Goal: Task Accomplishment & Management: Use online tool/utility

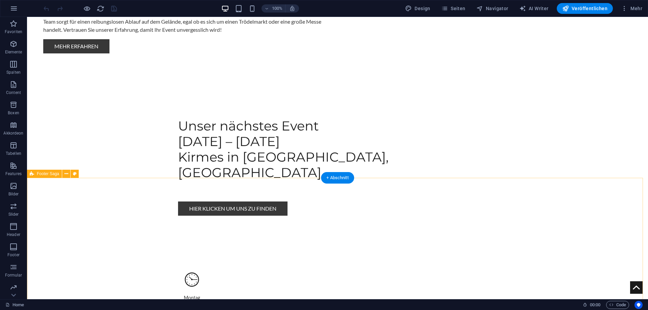
scroll to position [608, 0]
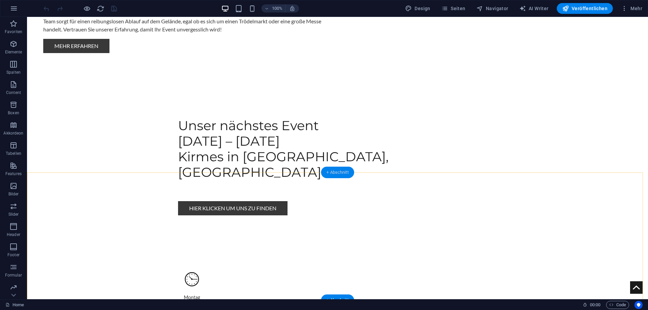
click at [335, 174] on div "+ Abschnitt" at bounding box center [337, 171] width 33 height 11
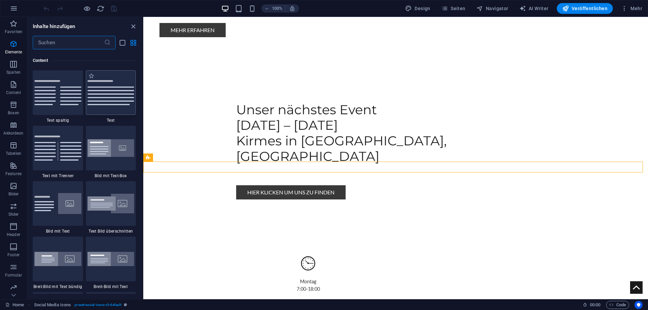
scroll to position [1182, 0]
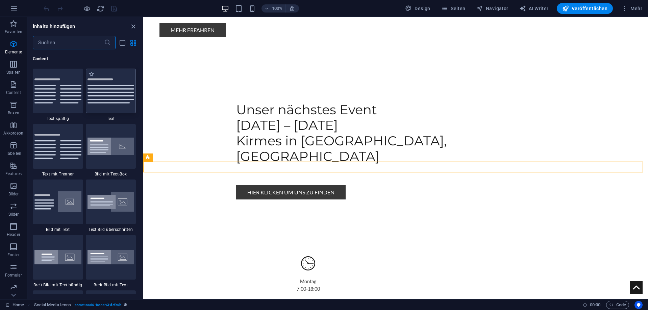
click at [114, 87] on img at bounding box center [110, 90] width 47 height 25
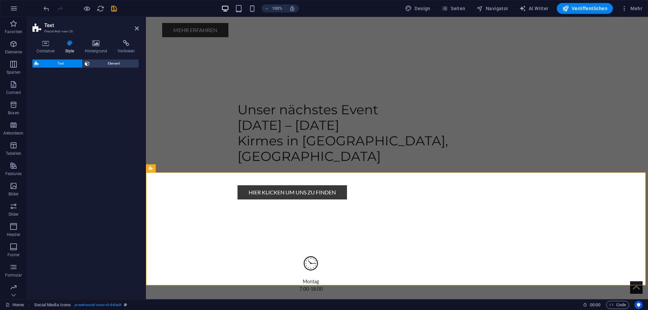
select select "preset-text-v2-default"
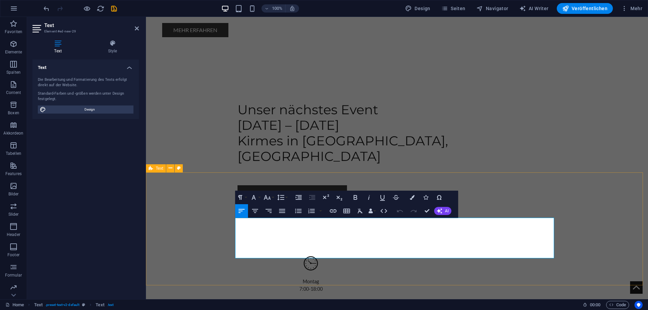
drag, startPoint x: 441, startPoint y: 254, endPoint x: 204, endPoint y: 210, distance: 241.8
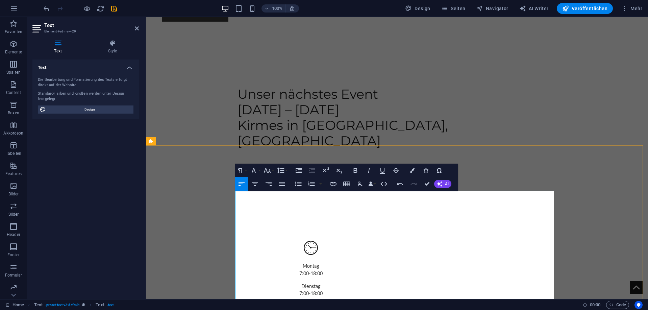
scroll to position [673, 0]
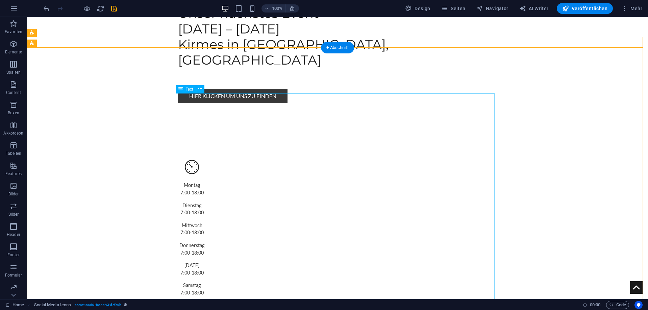
scroll to position [743, 0]
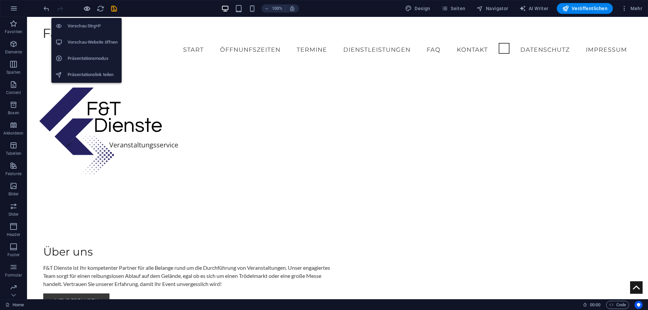
click at [89, 8] on icon "button" at bounding box center [87, 9] width 8 height 8
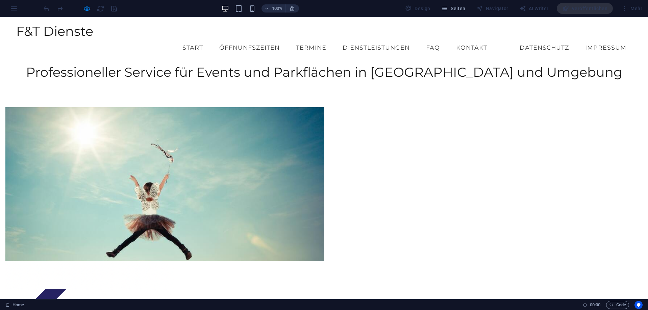
scroll to position [0, 0]
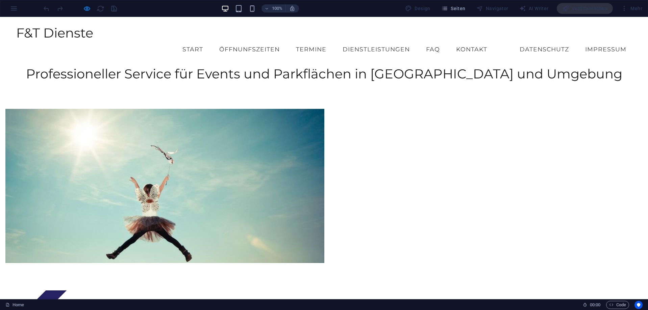
click at [360, 41] on link "Dienstleistungen" at bounding box center [376, 49] width 78 height 17
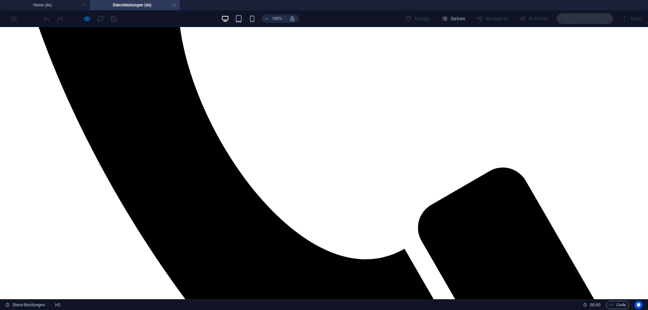
scroll to position [473, 0]
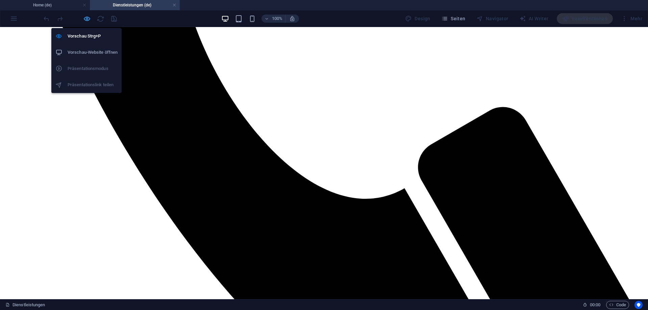
click at [85, 18] on icon "button" at bounding box center [87, 19] width 8 height 8
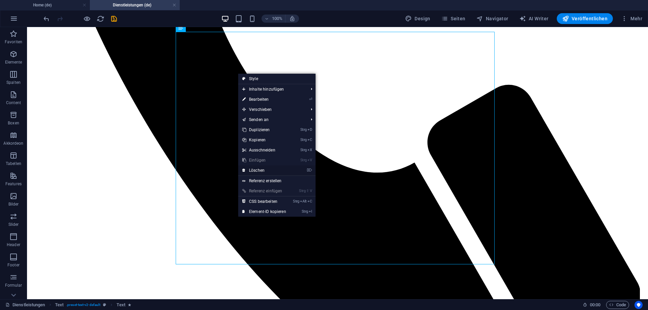
click at [263, 172] on link "⌦ Löschen" at bounding box center [264, 170] width 52 height 10
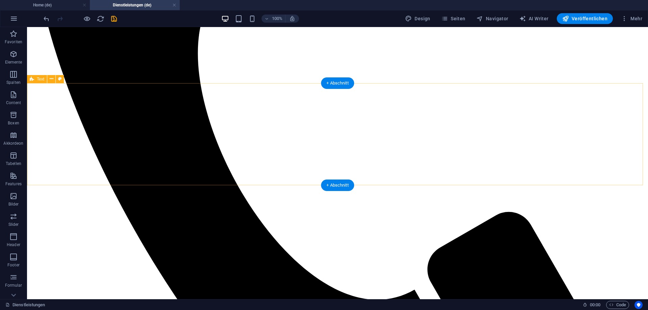
scroll to position [341, 0]
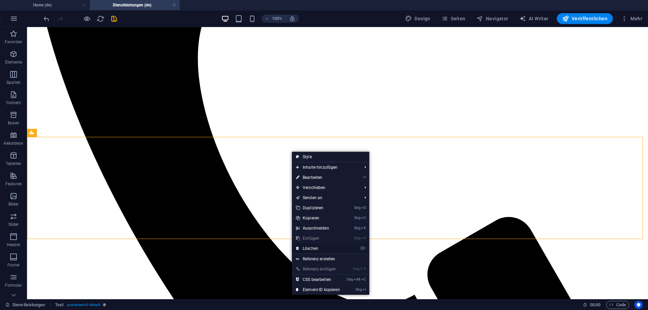
click at [313, 250] on link "⌦ Löschen" at bounding box center [318, 248] width 52 height 10
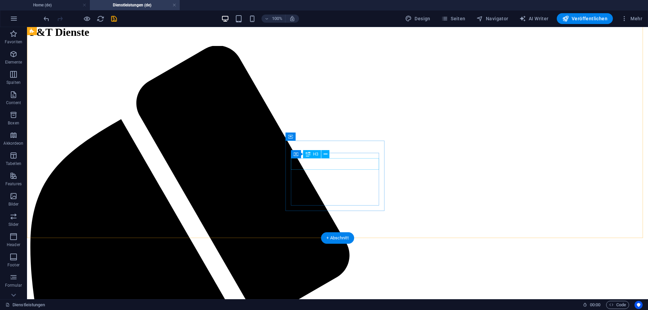
scroll to position [0, 0]
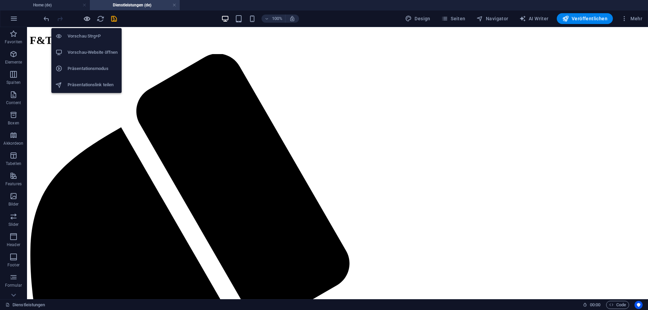
click at [86, 17] on icon "button" at bounding box center [87, 19] width 8 height 8
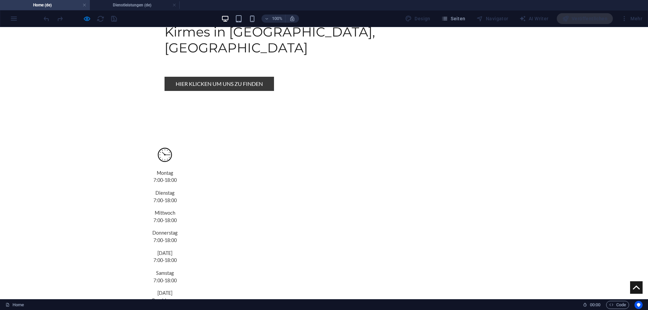
scroll to position [608, 0]
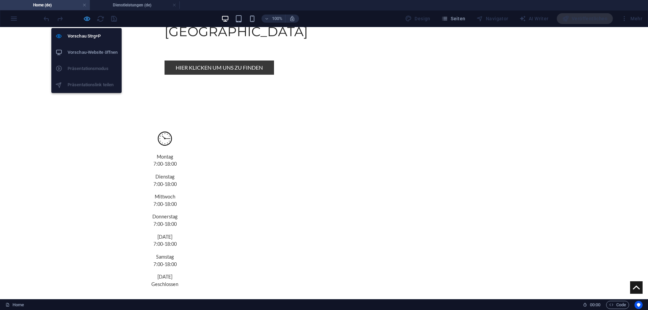
click at [88, 20] on icon "button" at bounding box center [87, 19] width 8 height 8
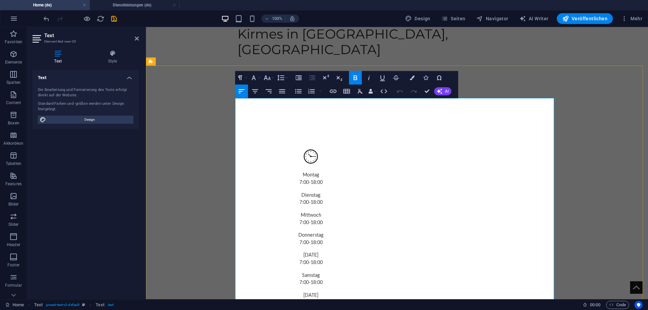
drag, startPoint x: 527, startPoint y: 106, endPoint x: 235, endPoint y: 102, distance: 292.1
copy span "Tradition trifft moderne Dienstleistung – F&T Dienste aus [GEOGRAPHIC_DATA]"
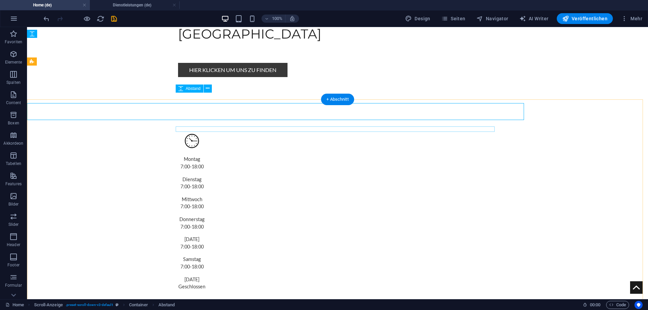
scroll to position [725, 0]
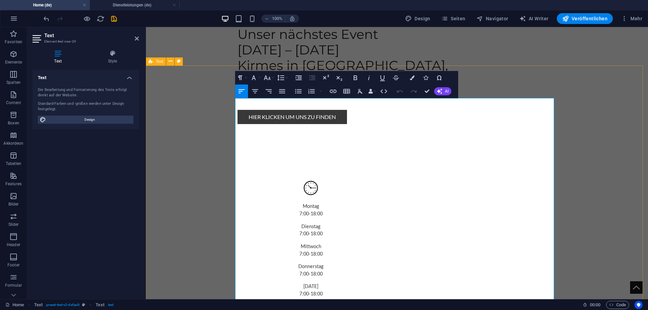
scroll to position [756, 0]
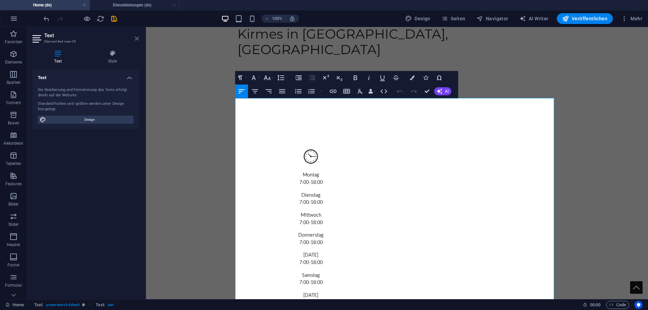
click at [137, 36] on icon at bounding box center [137, 38] width 4 height 5
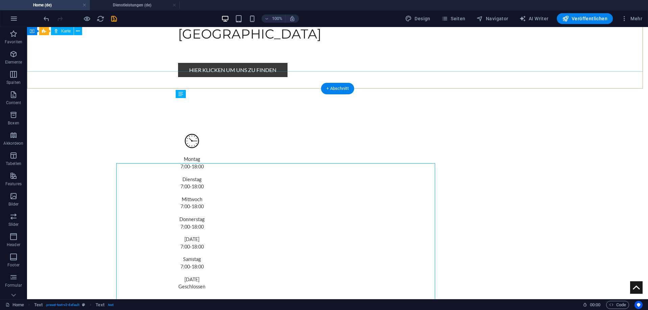
scroll to position [725, 0]
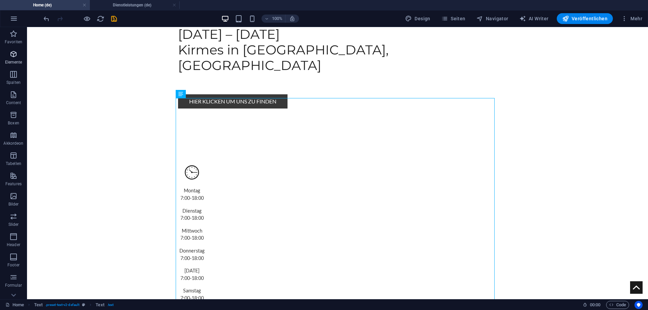
click at [14, 62] on p "Elemente" at bounding box center [13, 61] width 17 height 5
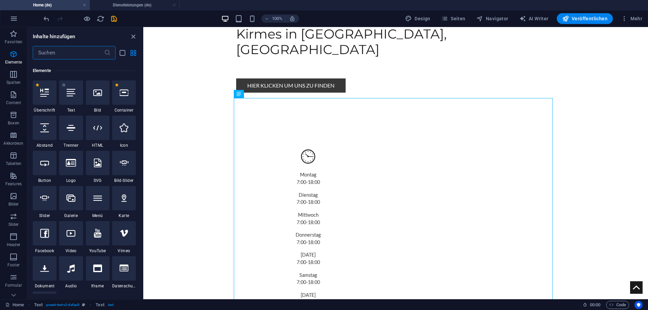
scroll to position [72, 0]
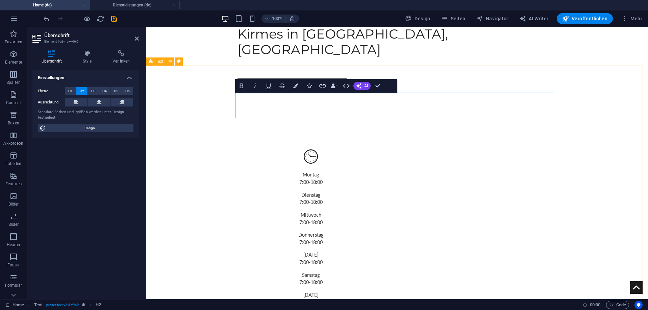
drag, startPoint x: 288, startPoint y: 113, endPoint x: 381, endPoint y: 119, distance: 93.4
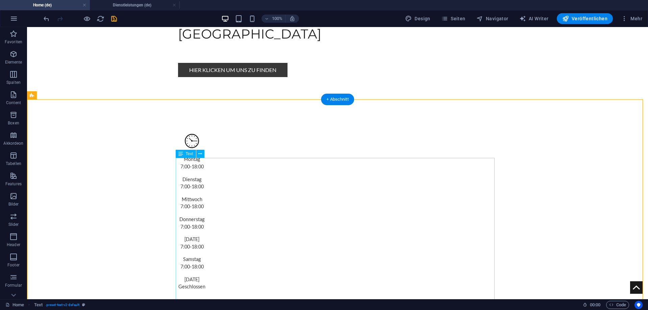
scroll to position [725, 0]
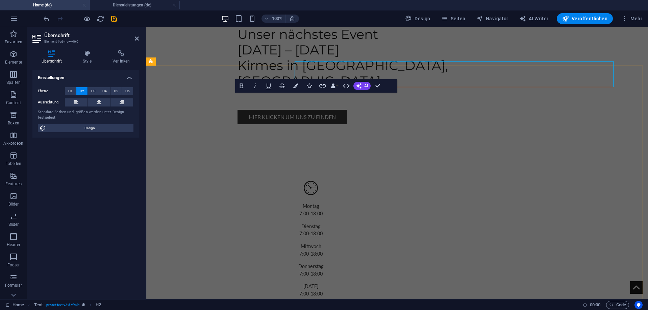
scroll to position [756, 0]
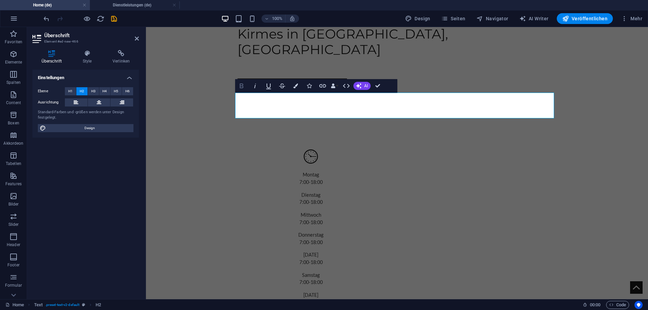
click at [242, 87] on icon "button" at bounding box center [241, 86] width 8 height 8
click at [252, 86] on icon "button" at bounding box center [255, 86] width 8 height 8
click at [269, 86] on icon "button" at bounding box center [268, 86] width 8 height 8
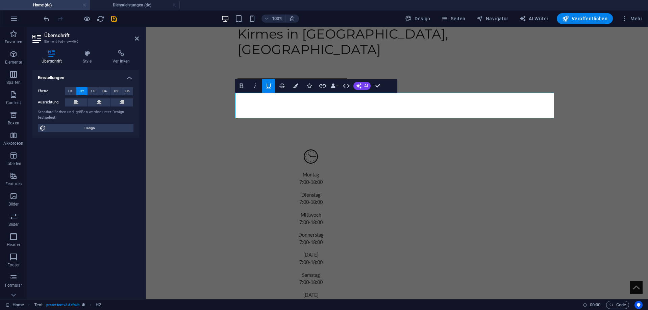
click at [269, 86] on icon "button" at bounding box center [268, 86] width 8 height 8
click at [284, 84] on icon "button" at bounding box center [282, 86] width 8 height 8
click at [298, 86] on icon "button" at bounding box center [295, 85] width 5 height 5
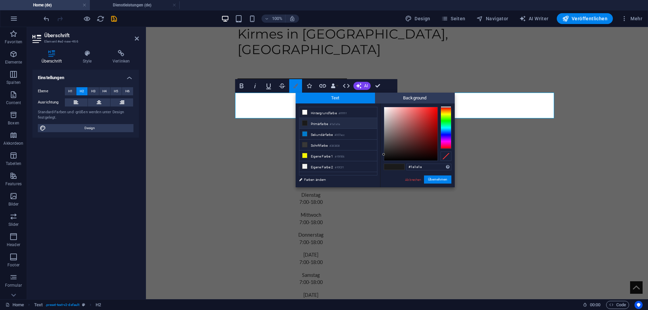
click at [298, 86] on icon "button" at bounding box center [295, 85] width 5 height 5
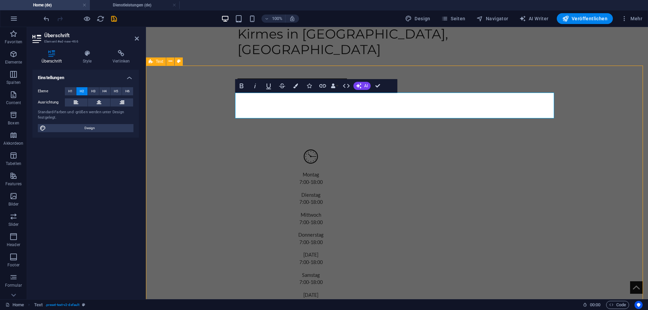
scroll to position [725, 0]
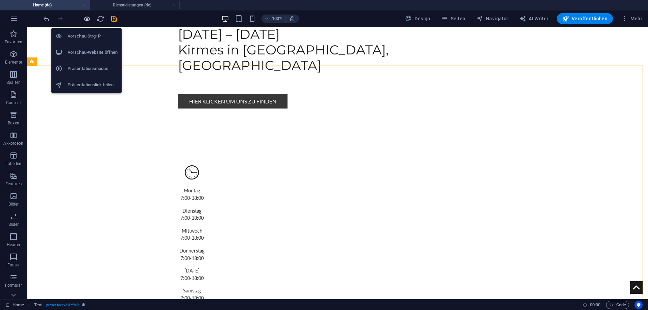
click at [84, 16] on icon "button" at bounding box center [87, 19] width 8 height 8
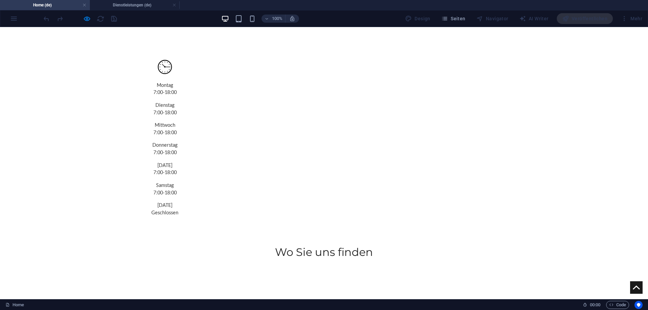
scroll to position [709, 0]
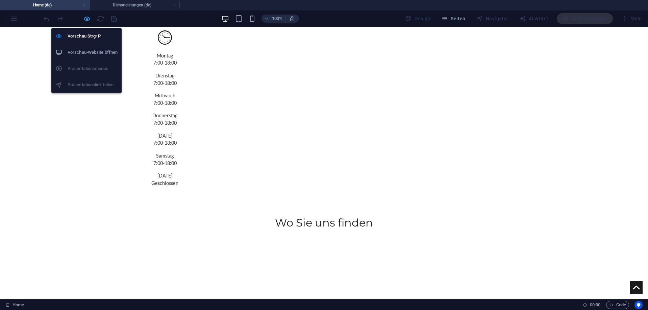
click at [85, 20] on icon "button" at bounding box center [87, 19] width 8 height 8
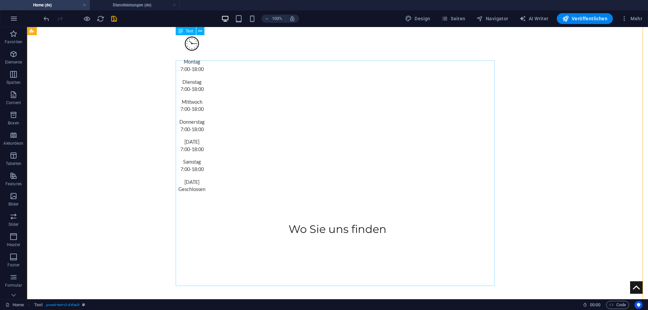
scroll to position [822, 0]
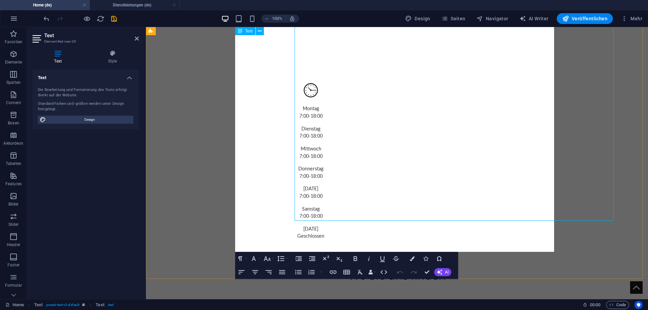
scroll to position [853, 0]
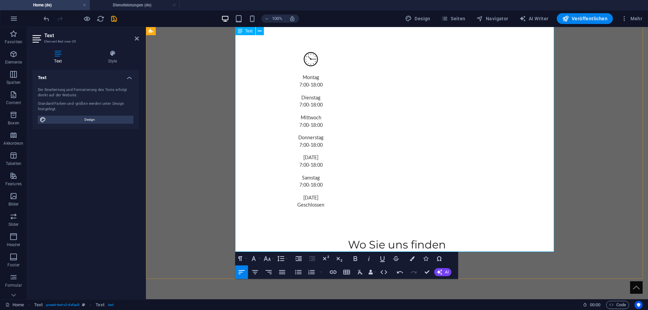
drag, startPoint x: 450, startPoint y: 168, endPoint x: 437, endPoint y: 168, distance: 12.5
drag, startPoint x: 528, startPoint y: 245, endPoint x: 246, endPoint y: 36, distance: 351.3
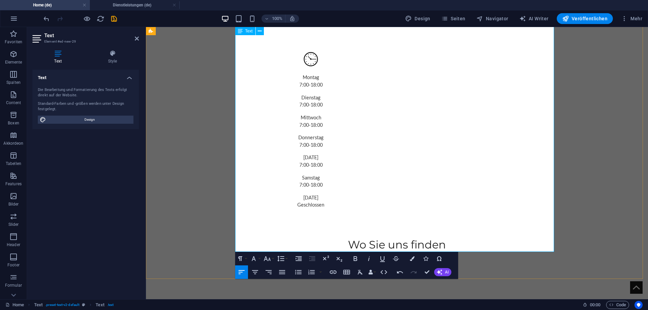
copy div "Unsere Geschichte Die Geschichte von F&T Dienste beginnt schon lange vor der of…"
drag, startPoint x: 459, startPoint y: 218, endPoint x: 247, endPoint y: 40, distance: 276.8
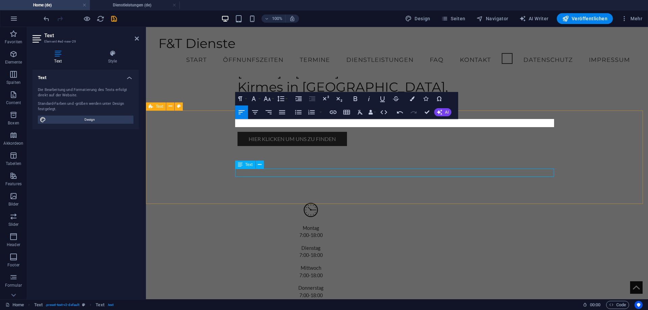
scroll to position [651, 0]
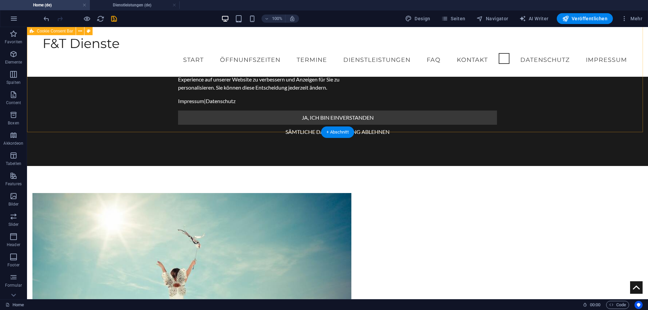
scroll to position [0, 0]
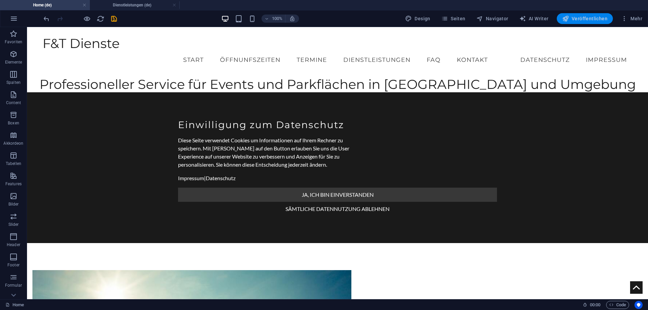
click at [581, 21] on span "Veröffentlichen" at bounding box center [584, 18] width 45 height 7
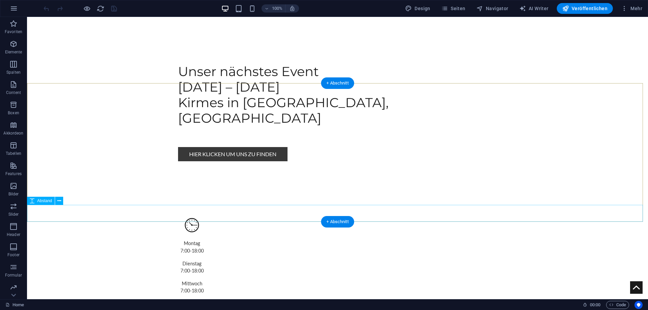
scroll to position [675, 0]
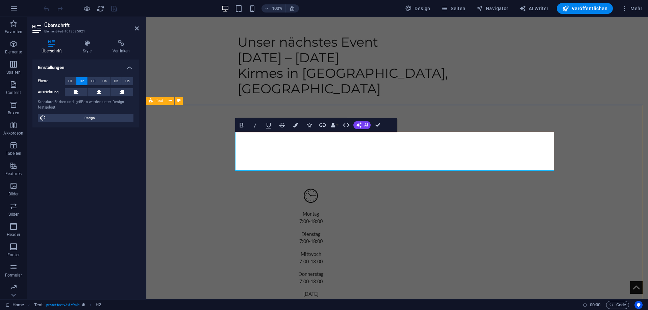
drag, startPoint x: 262, startPoint y: 146, endPoint x: 231, endPoint y: 134, distance: 33.2
click at [91, 42] on icon at bounding box center [87, 43] width 27 height 7
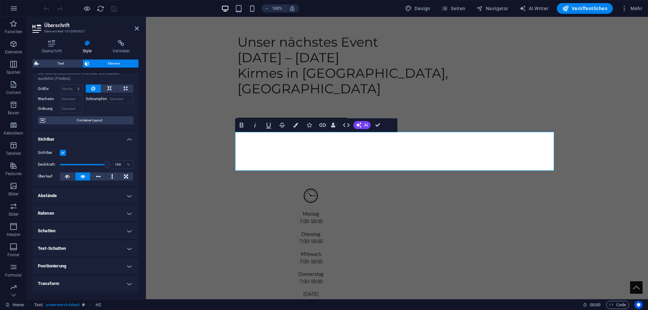
scroll to position [71, 0]
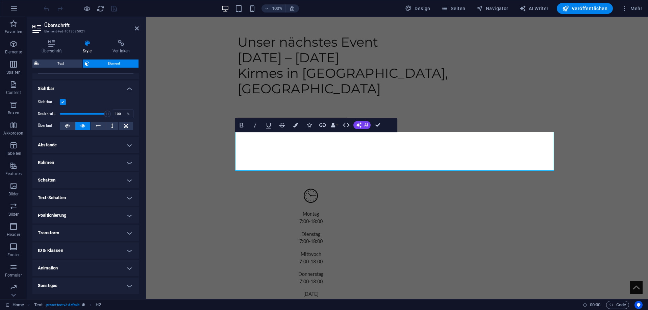
click at [85, 250] on h4 "ID & Klassen" at bounding box center [85, 250] width 106 height 16
click at [85, 250] on h4 "ID & Klassen" at bounding box center [85, 248] width 106 height 12
click at [85, 280] on h4 "Sonstiges" at bounding box center [85, 285] width 106 height 16
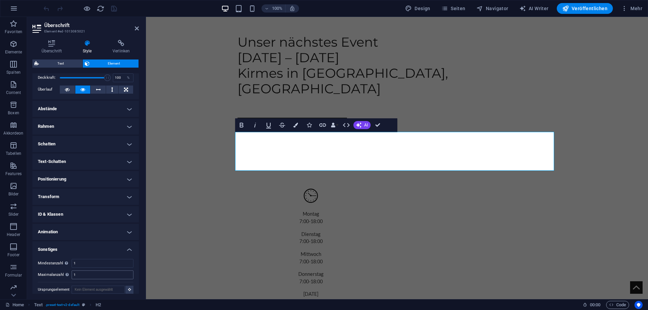
scroll to position [113, 0]
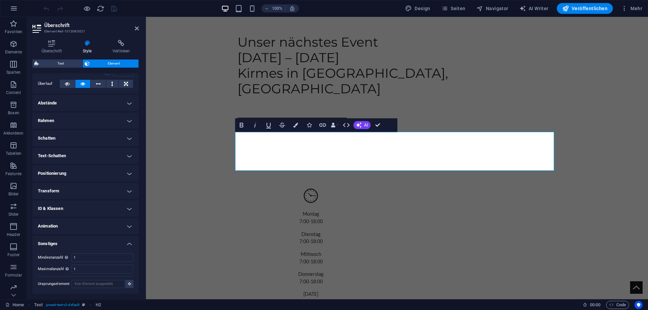
click at [87, 201] on h4 "ID & Klassen" at bounding box center [85, 208] width 106 height 16
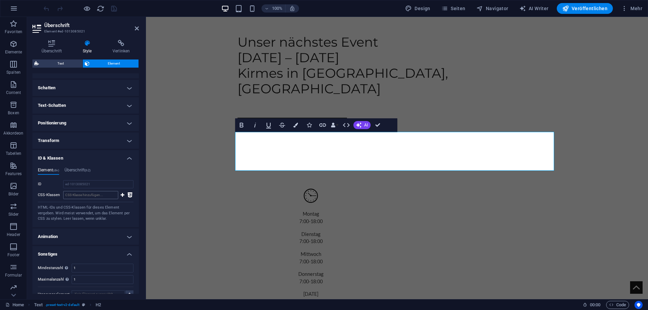
scroll to position [174, 0]
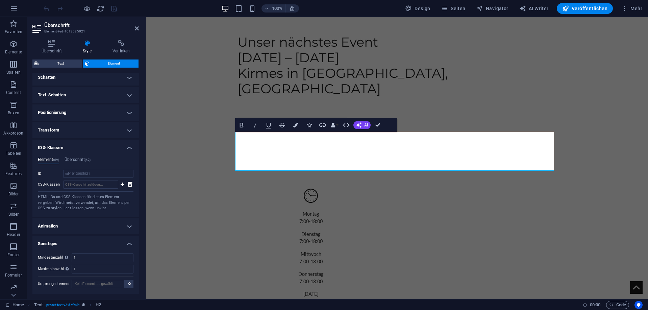
click at [86, 123] on h4 "Transform" at bounding box center [85, 130] width 106 height 16
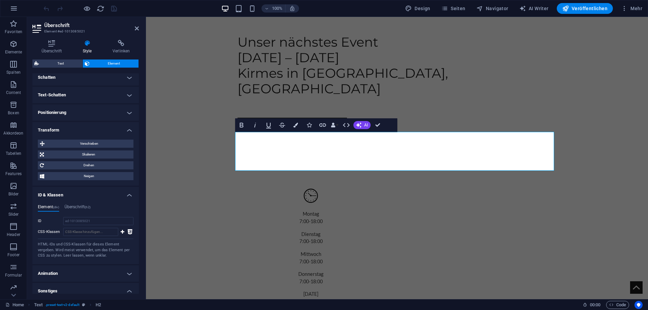
click at [82, 114] on h4 "Positionierung" at bounding box center [85, 112] width 106 height 16
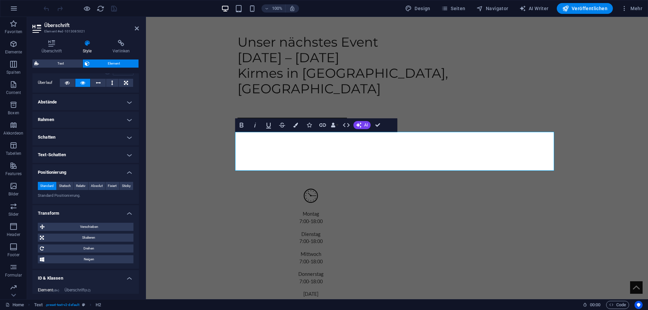
scroll to position [106, 0]
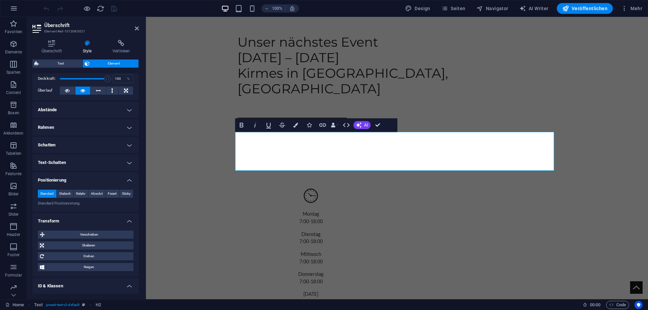
click at [88, 171] on ul "Layout Wie sich dieses Element innerhalb des Layouts ausdehnt (Flexbox). Größe …" at bounding box center [85, 199] width 106 height 465
click at [88, 162] on h4 "Text-Schatten" at bounding box center [85, 162] width 106 height 16
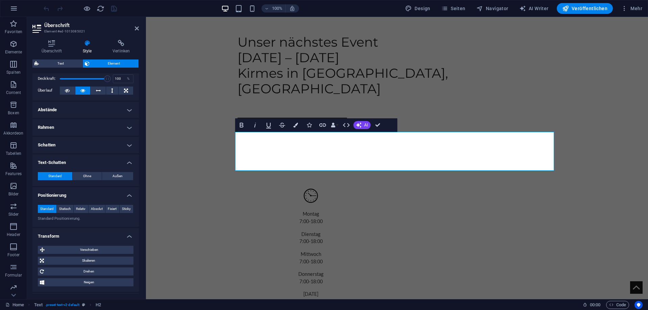
click at [85, 143] on h4 "Schatten" at bounding box center [85, 145] width 106 height 16
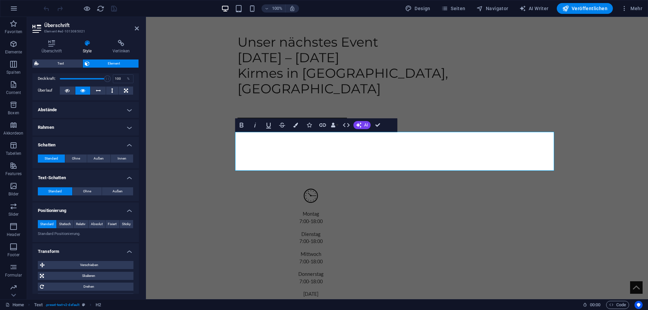
click at [84, 130] on h4 "Rahmen" at bounding box center [85, 127] width 106 height 16
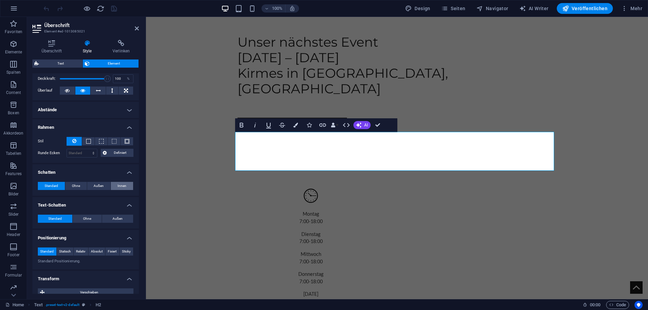
click at [115, 184] on button "Innen" at bounding box center [122, 186] width 22 height 8
type input "2"
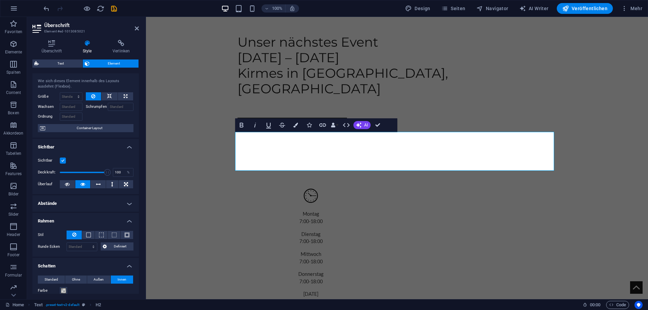
scroll to position [0, 0]
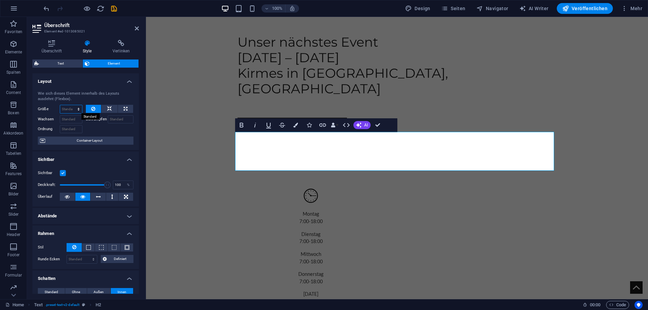
click at [79, 111] on select "Standard auto px % 1/1 1/2 1/3 1/4 1/5 1/6 1/7 1/8 1/9 1/10" at bounding box center [71, 109] width 22 height 8
click at [103, 86] on div "Wie sich dieses Element innerhalb des Layouts ausdehnt (Flexbox). Größe Standar…" at bounding box center [85, 117] width 106 height 65
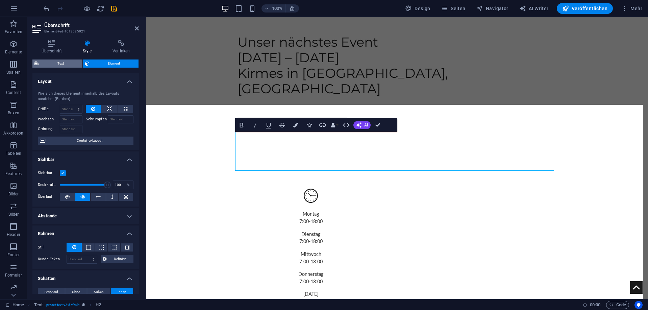
click at [58, 65] on span "Text" at bounding box center [61, 63] width 40 height 8
select select "preset-text-v2-default"
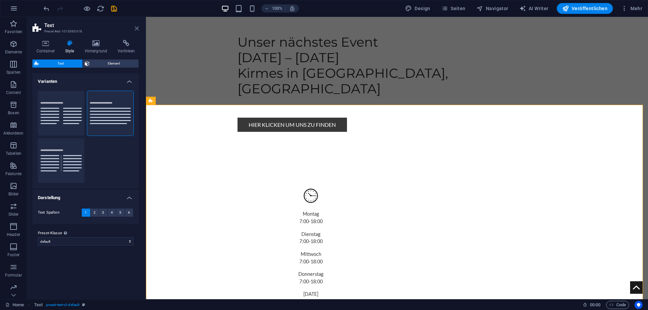
click at [135, 27] on icon at bounding box center [137, 28] width 4 height 5
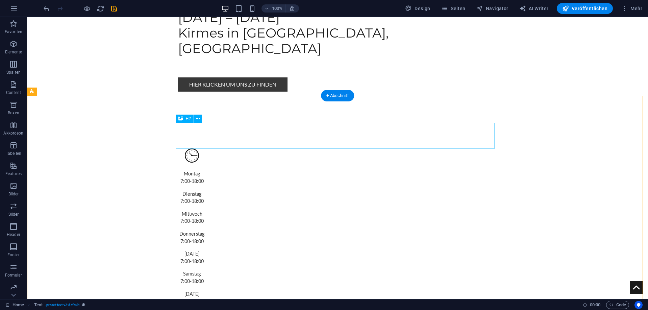
scroll to position [743, 0]
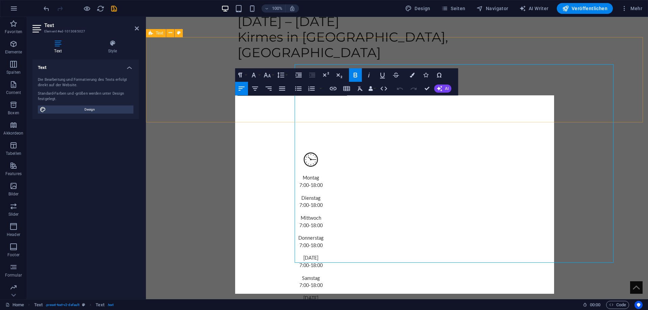
scroll to position [774, 0]
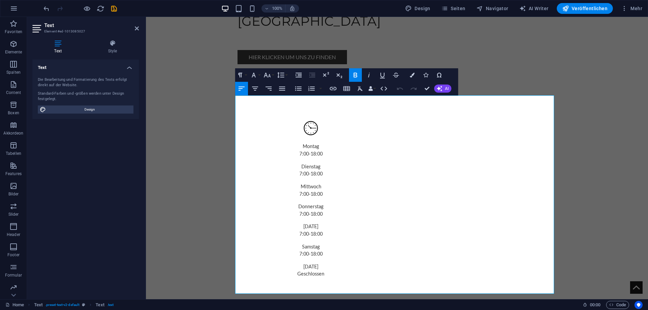
click at [112, 40] on div "Text Style Text Die Bearbeitung und Formatierung des Texts erfolgt direkt auf d…" at bounding box center [85, 166] width 117 height 264
click at [111, 47] on h4 "Style" at bounding box center [112, 47] width 53 height 14
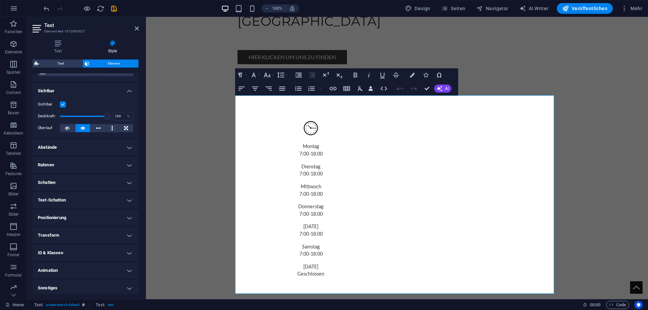
scroll to position [71, 0]
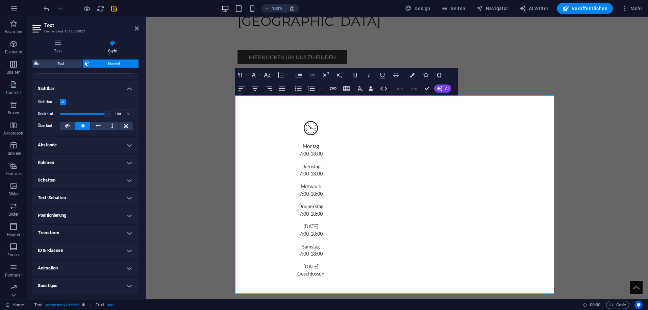
click at [65, 265] on h4 "Animation" at bounding box center [85, 268] width 106 height 16
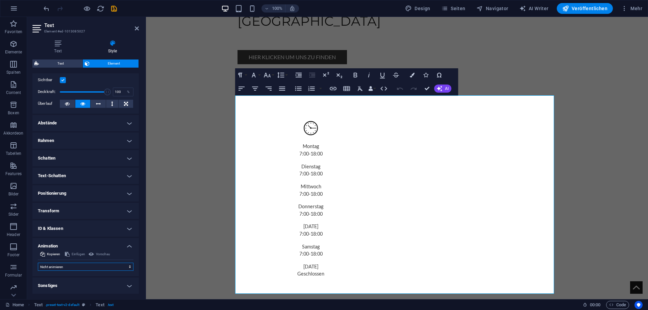
click at [66, 267] on select "Nicht animieren Ein- & Ausblenden Auf- & Zuklappen Rein- & Rauszoomen Von links…" at bounding box center [86, 266] width 96 height 8
click at [70, 267] on select "Nicht animieren Ein- & Ausblenden Auf- & Zuklappen Rein- & Rauszoomen Von links…" at bounding box center [86, 266] width 96 height 8
select select "move-bottom-to-top"
click at [38, 262] on select "Nicht animieren Ein- & Ausblenden Auf- & Zuklappen Rein- & Rauszoomen Von links…" at bounding box center [86, 266] width 96 height 8
select select "scroll"
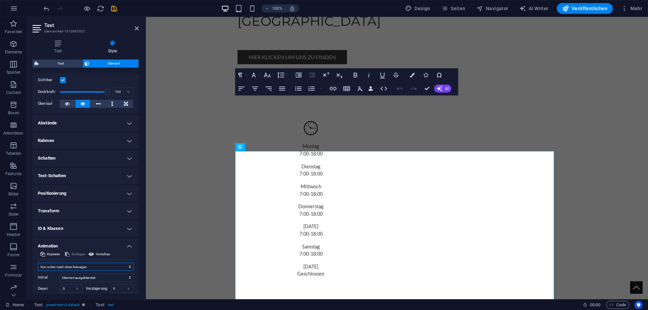
click at [78, 266] on select "Nicht animieren Ein- & Ausblenden Auf- & Zuklappen Rein- & Rauszoomen Von links…" at bounding box center [86, 266] width 96 height 8
click at [38, 262] on select "Nicht animieren Ein- & Ausblenden Auf- & Zuklappen Rein- & Rauszoomen Von links…" at bounding box center [86, 266] width 96 height 8
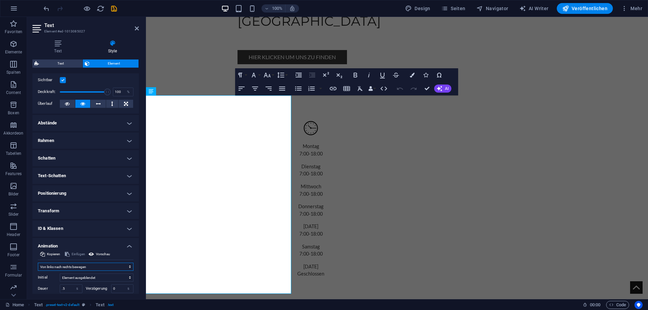
drag, startPoint x: 81, startPoint y: 267, endPoint x: 81, endPoint y: 263, distance: 4.4
click at [81, 267] on select "Nicht animieren Ein- & Ausblenden Auf- & Zuklappen Rein- & Rauszoomen Von links…" at bounding box center [86, 266] width 96 height 8
click at [38, 262] on select "Nicht animieren Ein- & Ausblenden Auf- & Zuklappen Rein- & Rauszoomen Von links…" at bounding box center [86, 266] width 96 height 8
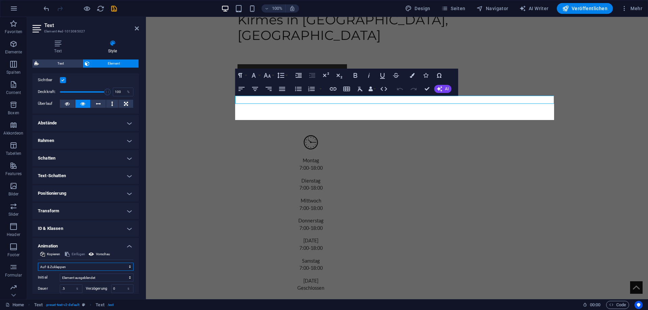
scroll to position [774, 0]
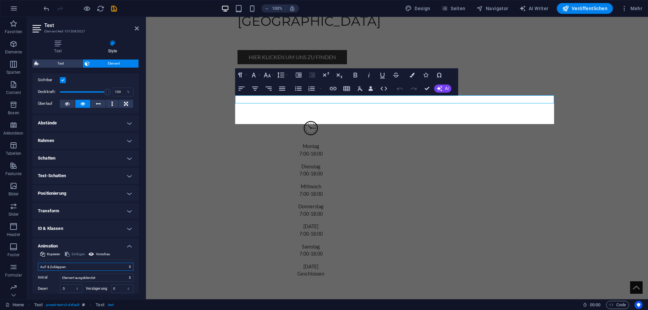
click at [72, 263] on select "Nicht animieren Ein- & Ausblenden Auf- & Zuklappen Rein- & Rauszoomen Von links…" at bounding box center [86, 266] width 96 height 8
click at [38, 262] on select "Nicht animieren Ein- & Ausblenden Auf- & Zuklappen Rein- & Rauszoomen Von links…" at bounding box center [86, 266] width 96 height 8
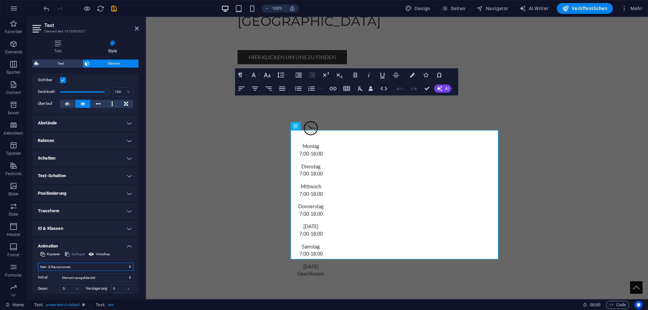
click at [77, 264] on select "Nicht animieren Ein- & Ausblenden Auf- & Zuklappen Rein- & Rauszoomen Von links…" at bounding box center [86, 266] width 96 height 8
click at [38, 262] on select "Nicht animieren Ein- & Ausblenden Auf- & Zuklappen Rein- & Rauszoomen Von links…" at bounding box center [86, 266] width 96 height 8
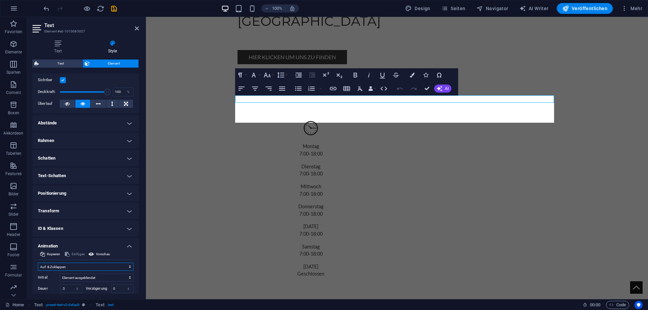
click at [74, 263] on select "Nicht animieren Ein- & Ausblenden Auf- & Zuklappen Rein- & Rauszoomen Von links…" at bounding box center [86, 266] width 96 height 8
click at [38, 262] on select "Nicht animieren Ein- & Ausblenden Auf- & Zuklappen Rein- & Rauszoomen Von links…" at bounding box center [86, 266] width 96 height 8
click at [83, 268] on select "Nicht animieren Ein- & Ausblenden Auf- & Zuklappen Rein- & Rauszoomen Von links…" at bounding box center [86, 266] width 96 height 8
click at [38, 262] on select "Nicht animieren Ein- & Ausblenden Auf- & Zuklappen Rein- & Rauszoomen Von links…" at bounding box center [86, 266] width 96 height 8
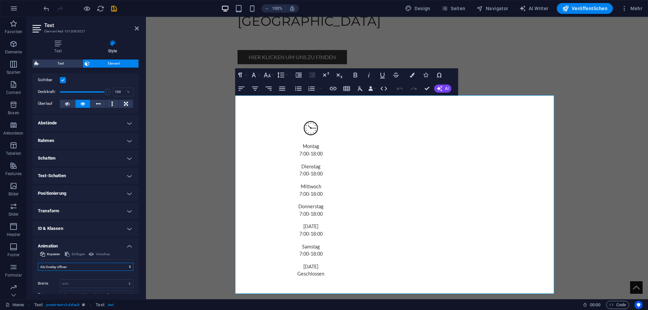
click at [71, 265] on select "Nicht animieren Ein- & Ausblenden Auf- & Zuklappen Rein- & Rauszoomen Von links…" at bounding box center [86, 266] width 96 height 8
click at [38, 262] on select "Nicht animieren Ein- & Ausblenden Auf- & Zuklappen Rein- & Rauszoomen Von links…" at bounding box center [86, 266] width 96 height 8
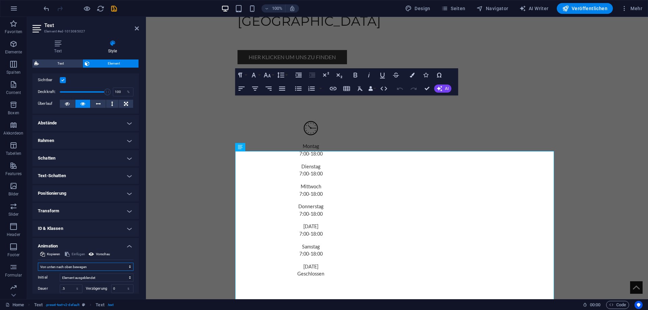
click at [73, 269] on select "Nicht animieren Ein- & Ausblenden Auf- & Zuklappen Rein- & Rauszoomen Von links…" at bounding box center [86, 266] width 96 height 8
click at [38, 262] on select "Nicht animieren Ein- & Ausblenden Auf- & Zuklappen Rein- & Rauszoomen Von links…" at bounding box center [86, 266] width 96 height 8
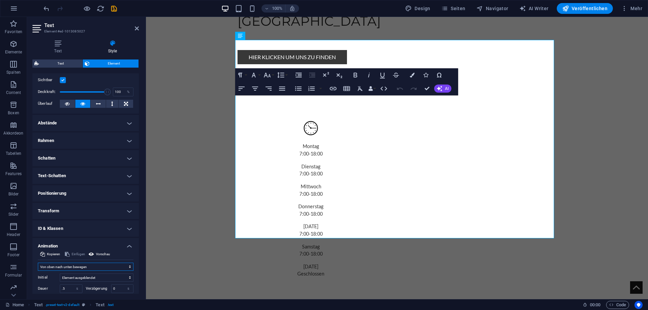
drag, startPoint x: 78, startPoint y: 269, endPoint x: 78, endPoint y: 264, distance: 5.4
click at [78, 268] on select "Nicht animieren Ein- & Ausblenden Auf- & Zuklappen Rein- & Rauszoomen Von links…" at bounding box center [86, 266] width 96 height 8
click at [38, 262] on select "Nicht animieren Ein- & Ausblenden Auf- & Zuklappen Rein- & Rauszoomen Von links…" at bounding box center [86, 266] width 96 height 8
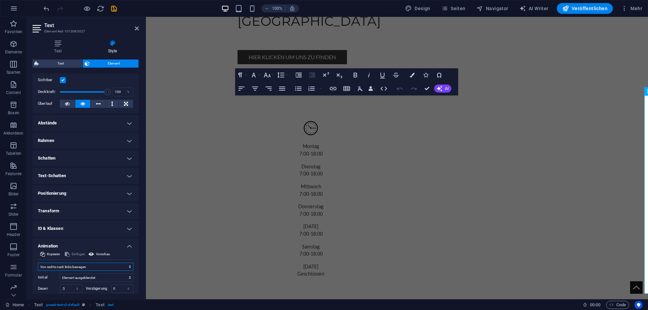
drag, startPoint x: 79, startPoint y: 267, endPoint x: 78, endPoint y: 263, distance: 4.2
click at [79, 266] on select "Nicht animieren Ein- & Ausblenden Auf- & Zuklappen Rein- & Rauszoomen Von links…" at bounding box center [86, 266] width 96 height 8
click at [38, 262] on select "Nicht animieren Ein- & Ausblenden Auf- & Zuklappen Rein- & Rauszoomen Von links…" at bounding box center [86, 266] width 96 height 8
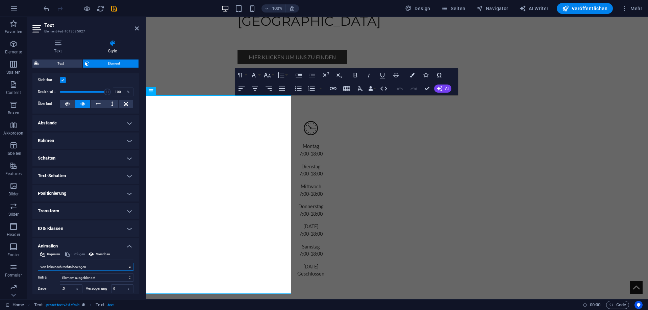
drag, startPoint x: 83, startPoint y: 268, endPoint x: 82, endPoint y: 263, distance: 5.1
click at [83, 266] on select "Nicht animieren Ein- & Ausblenden Auf- & Zuklappen Rein- & Rauszoomen Von links…" at bounding box center [86, 266] width 96 height 8
select select "move-right-to-left"
click at [38, 262] on select "Nicht animieren Ein- & Ausblenden Auf- & Zuklappen Rein- & Rauszoomen Von links…" at bounding box center [86, 266] width 96 height 8
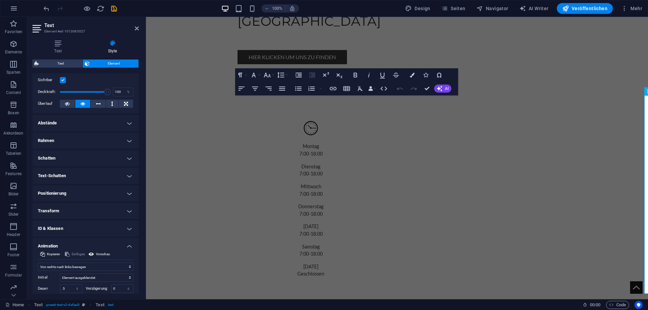
click at [134, 27] on h2 "Text" at bounding box center [91, 25] width 95 height 6
click at [143, 30] on aside "Text Element #ed-1013085027 Text Style Text Die Bearbeitung und Formatierung de…" at bounding box center [86, 158] width 119 height 282
click at [139, 28] on aside "Text Element #ed-1013085027 Text Style Text Die Bearbeitung und Formatierung de…" at bounding box center [86, 158] width 119 height 282
click at [137, 27] on icon at bounding box center [137, 28] width 4 height 5
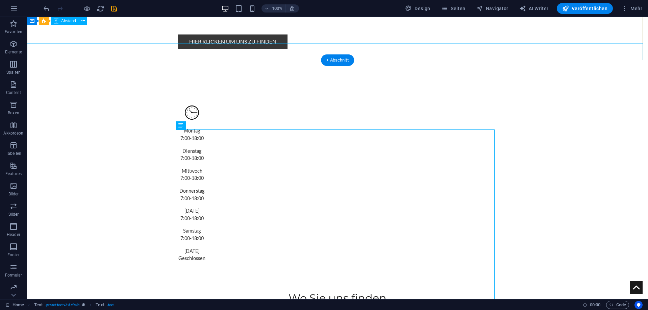
scroll to position [743, 0]
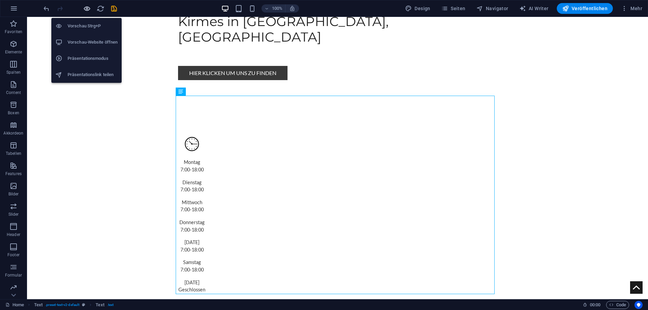
click at [88, 9] on icon "button" at bounding box center [87, 9] width 8 height 8
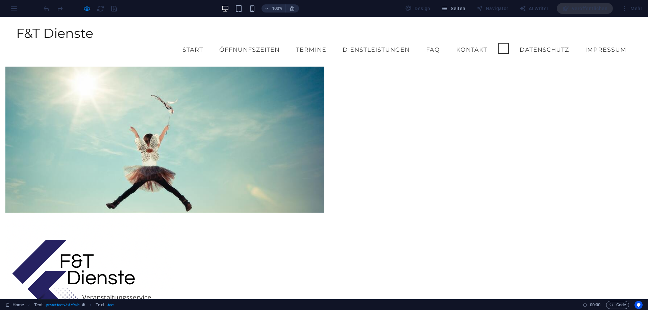
scroll to position [0, 0]
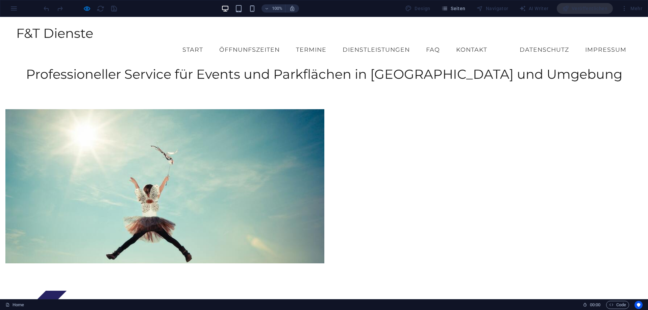
click at [237, 41] on link "Öffnunfszeiten" at bounding box center [249, 49] width 71 height 17
click at [196, 41] on link "Start" at bounding box center [192, 49] width 31 height 17
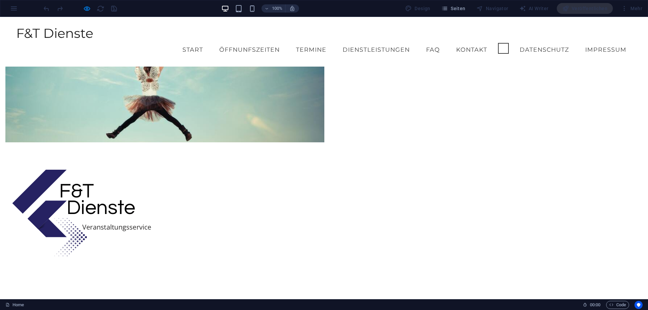
scroll to position [67, 0]
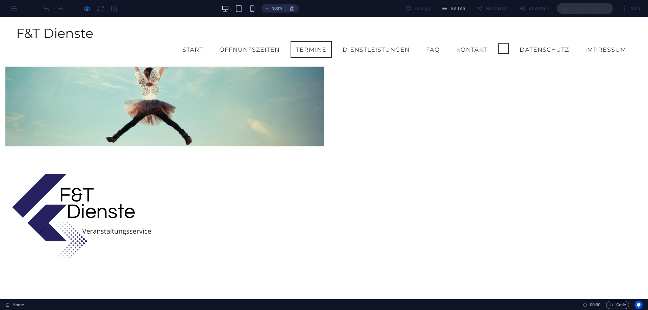
click at [303, 41] on link "Termine" at bounding box center [310, 49] width 41 height 17
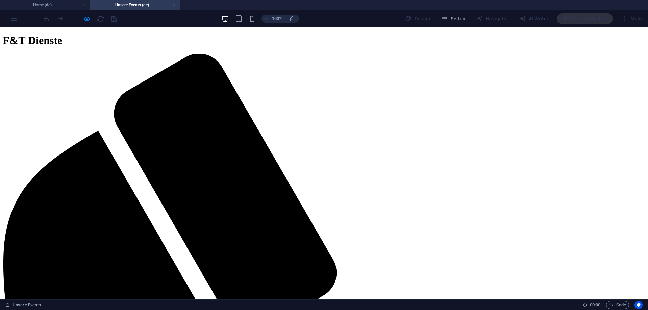
scroll to position [0, 0]
drag, startPoint x: 190, startPoint y: 41, endPoint x: 155, endPoint y: 30, distance: 37.1
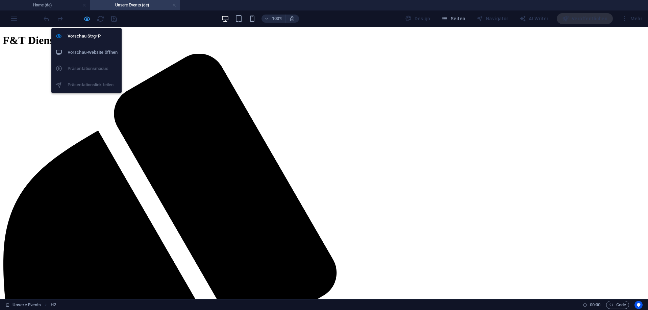
click at [85, 18] on icon "button" at bounding box center [87, 19] width 8 height 8
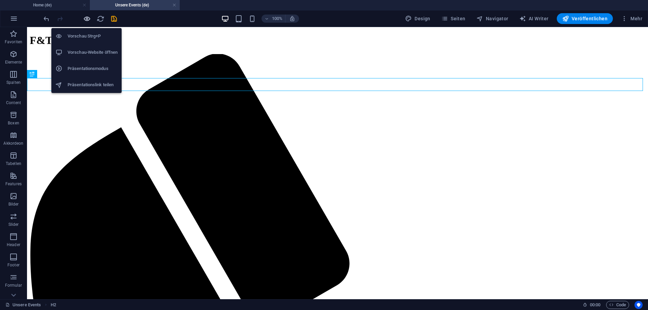
drag, startPoint x: 85, startPoint y: 17, endPoint x: 172, endPoint y: 28, distance: 87.4
click at [85, 17] on icon "button" at bounding box center [87, 19] width 8 height 8
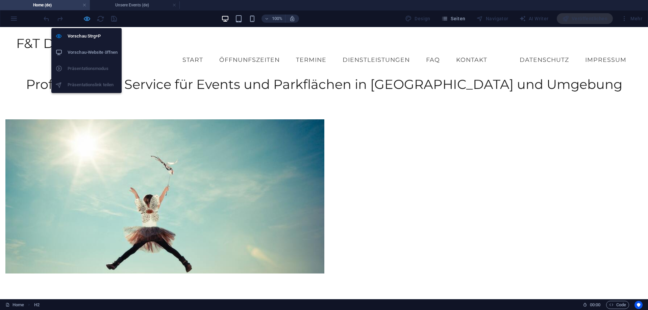
click at [90, 19] on icon "button" at bounding box center [87, 19] width 8 height 8
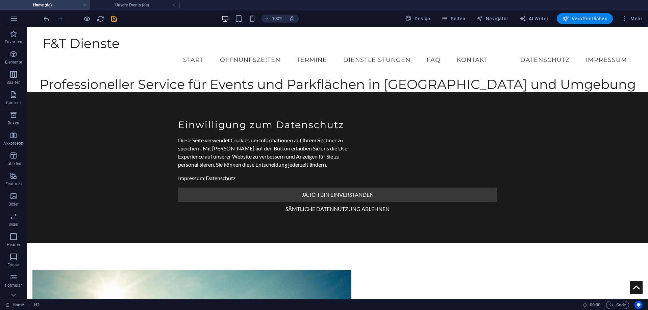
click at [587, 22] on button "Veröffentlichen" at bounding box center [585, 18] width 56 height 11
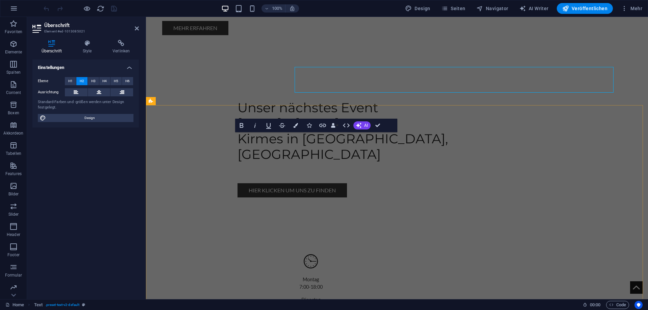
scroll to position [707, 0]
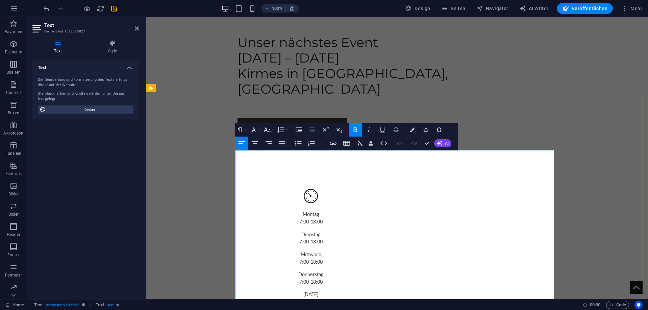
scroll to position [720, 0]
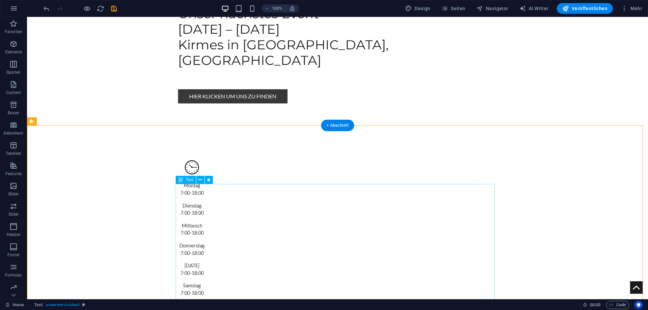
scroll to position [689, 0]
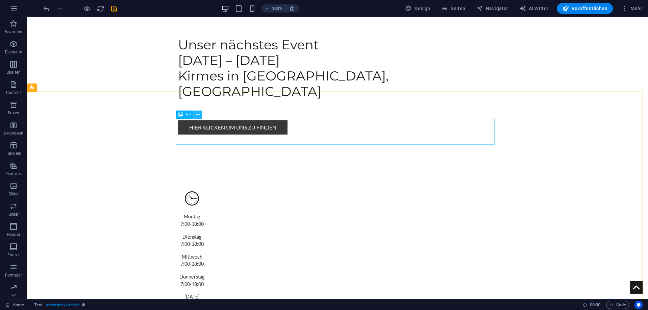
click at [198, 114] on icon at bounding box center [198, 114] width 4 height 7
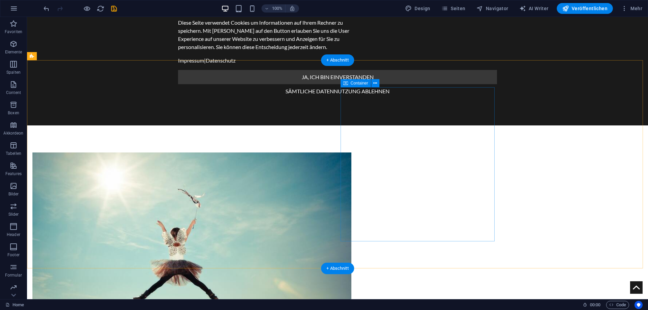
scroll to position [135, 0]
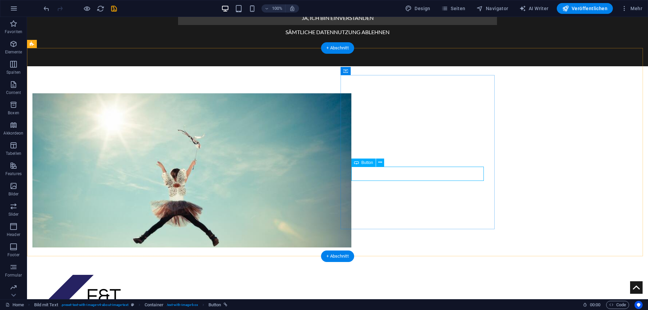
select select "6"
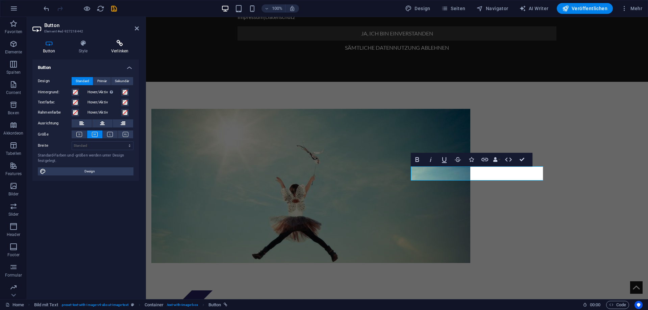
click at [121, 46] on icon at bounding box center [120, 43] width 38 height 7
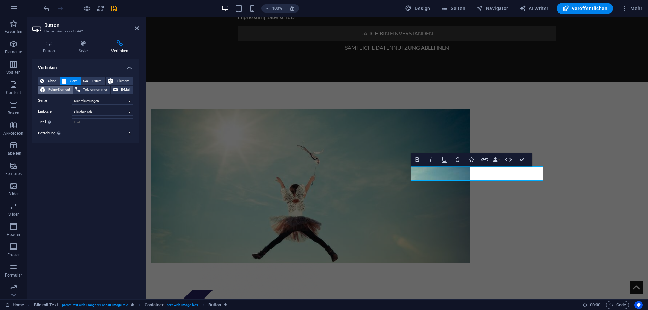
click at [56, 87] on span "Folge-Element" at bounding box center [59, 89] width 24 height 8
click at [101, 82] on span "Extern" at bounding box center [96, 81] width 13 height 8
select select "blank"
click at [117, 82] on span "Element" at bounding box center [123, 81] width 16 height 8
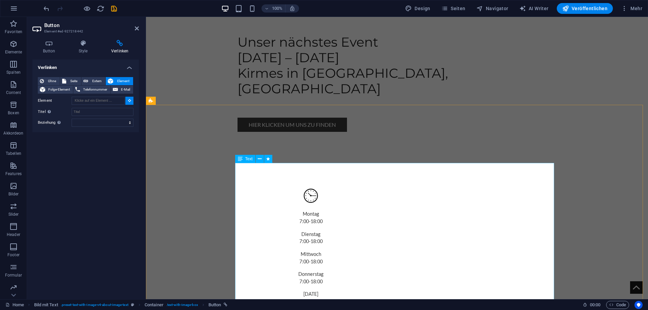
type input "#ed-1013085027"
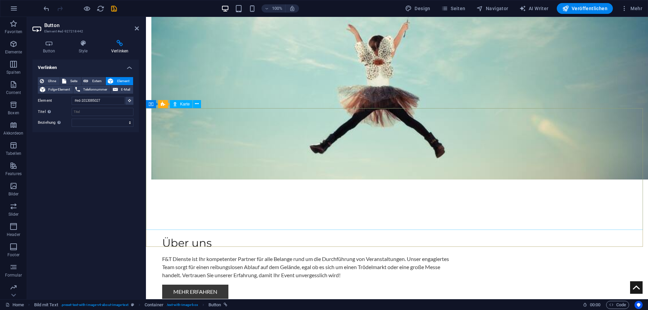
scroll to position [135, 0]
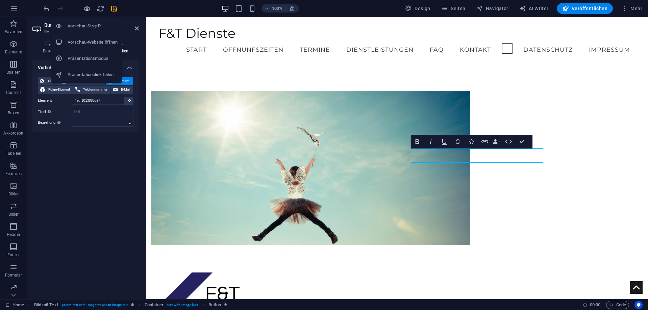
click at [84, 8] on icon "button" at bounding box center [87, 9] width 8 height 8
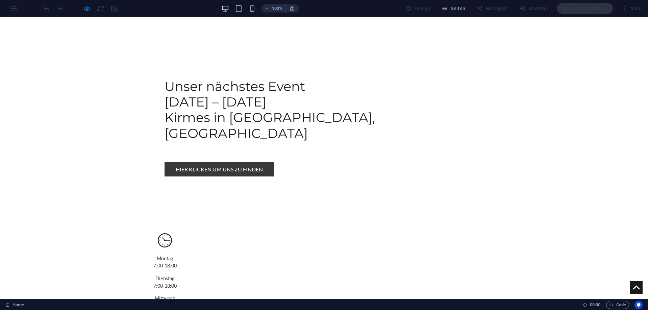
scroll to position [536, 0]
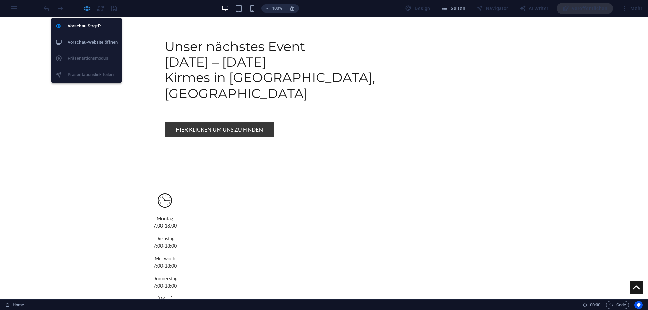
click at [84, 10] on icon "button" at bounding box center [87, 9] width 8 height 8
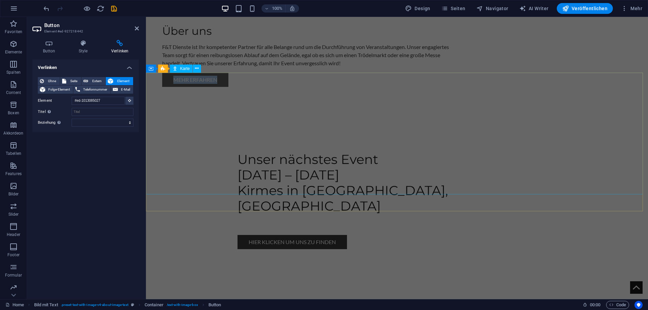
scroll to position [792, 0]
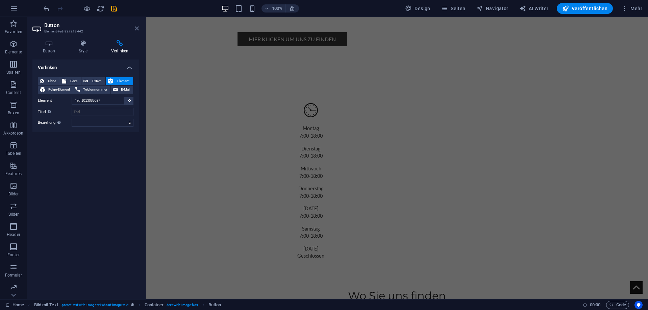
drag, startPoint x: 136, startPoint y: 27, endPoint x: 111, endPoint y: 46, distance: 31.3
click at [136, 27] on icon at bounding box center [137, 28] width 4 height 5
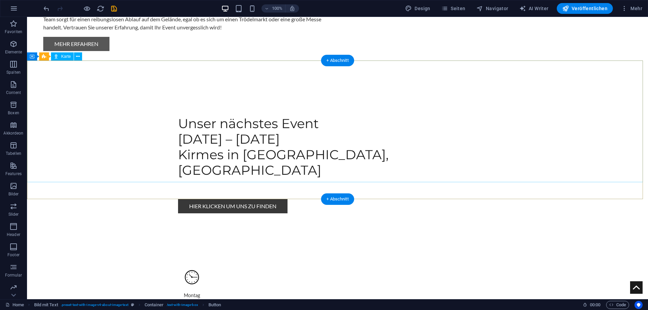
scroll to position [727, 0]
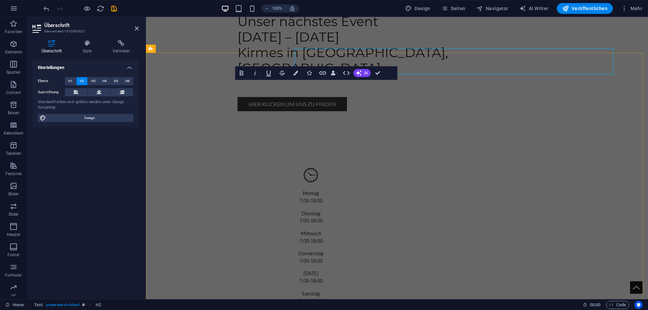
scroll to position [759, 0]
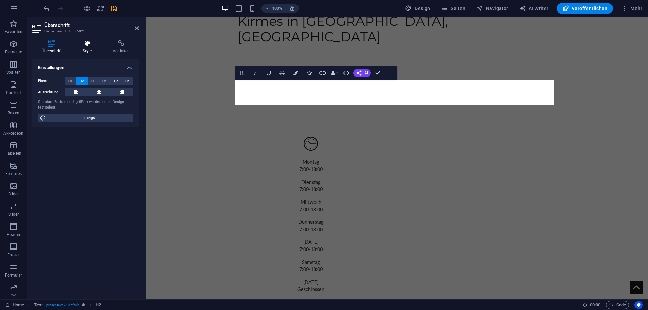
click at [94, 48] on h4 "Style" at bounding box center [89, 47] width 30 height 14
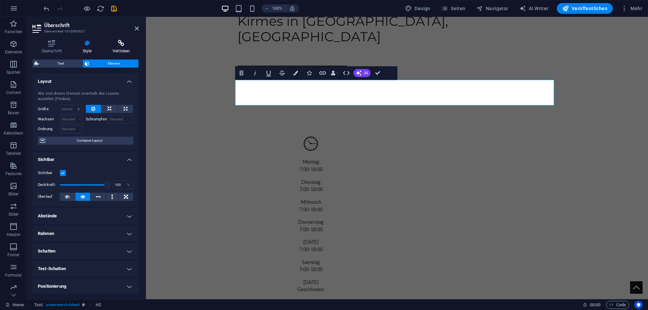
click at [125, 43] on icon at bounding box center [120, 43] width 35 height 7
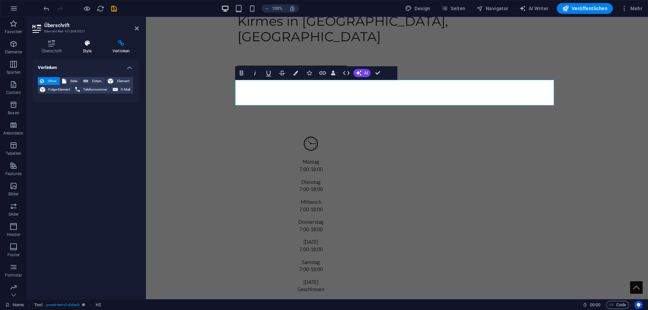
click at [94, 43] on icon at bounding box center [87, 43] width 27 height 7
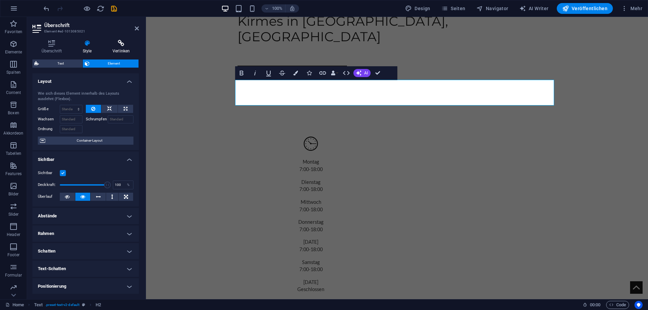
click at [118, 43] on icon at bounding box center [120, 43] width 35 height 7
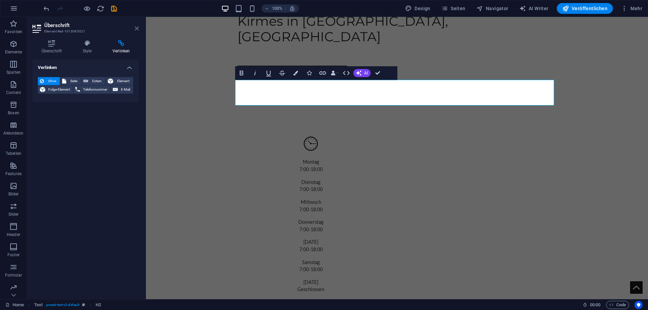
click at [137, 30] on icon at bounding box center [137, 28] width 4 height 5
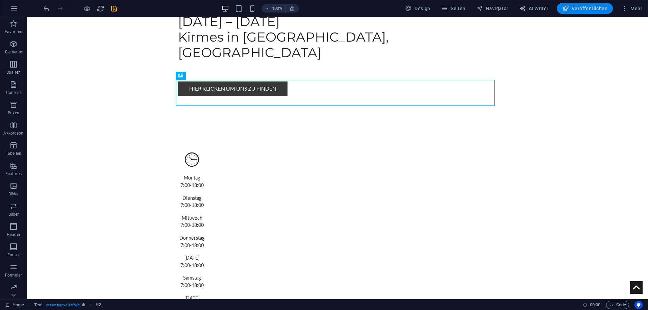
click at [586, 12] on button "Veröffentlichen" at bounding box center [585, 8] width 56 height 11
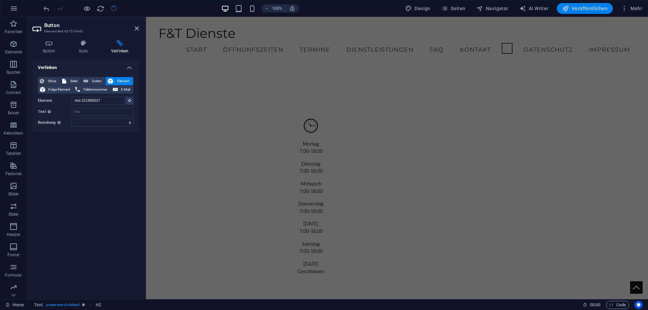
scroll to position [184, 0]
